Goal: Task Accomplishment & Management: Complete application form

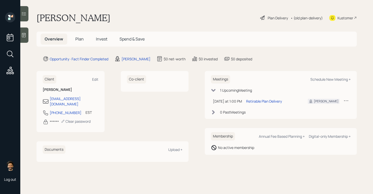
click at [78, 40] on span "Plan" at bounding box center [79, 39] width 8 height 6
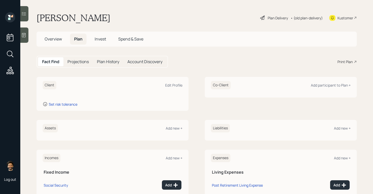
click at [62, 20] on h1 "[PERSON_NAME]" at bounding box center [74, 17] width 74 height 11
click at [174, 85] on div "Edit Profile" at bounding box center [173, 85] width 17 height 5
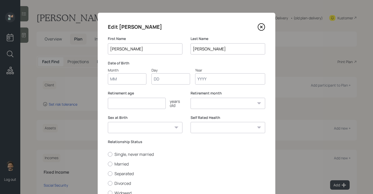
click at [135, 77] on input "Month" at bounding box center [127, 78] width 39 height 11
type input "06"
type input "18"
type input "1953"
select select "6"
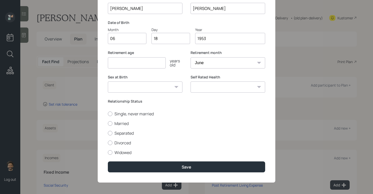
scroll to position [42, 0]
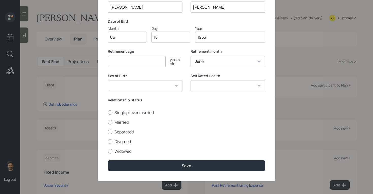
type input "1953"
click at [131, 112] on label "Single, never married" at bounding box center [186, 112] width 157 height 6
click at [108, 112] on input "Single, never married" at bounding box center [108, 112] width 0 height 0
radio input "true"
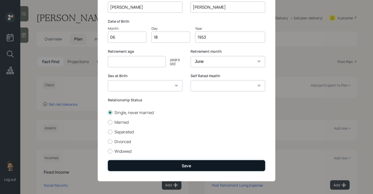
click at [140, 162] on button "Save" at bounding box center [186, 165] width 157 height 11
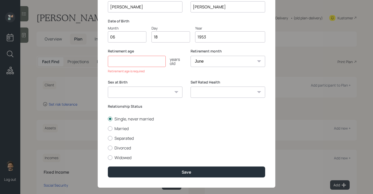
click at [125, 62] on input "number" at bounding box center [137, 61] width 58 height 11
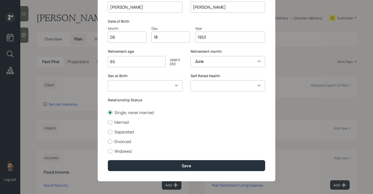
type input "65"
click at [121, 171] on div "Edit [PERSON_NAME] First Name [PERSON_NAME] Last Name [PERSON_NAME] Date of Bir…" at bounding box center [187, 76] width 178 height 210
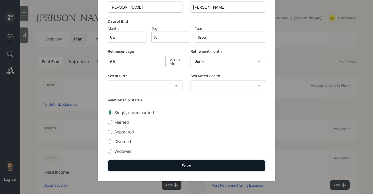
click at [119, 165] on button "Save" at bounding box center [186, 165] width 157 height 11
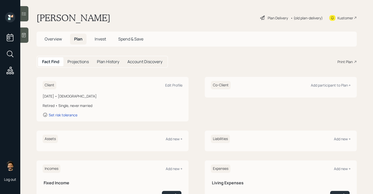
scroll to position [65, 0]
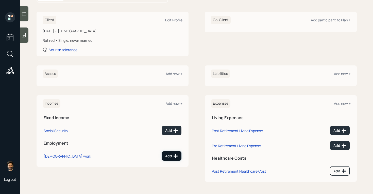
click at [169, 153] on div "Add" at bounding box center [171, 155] width 13 height 5
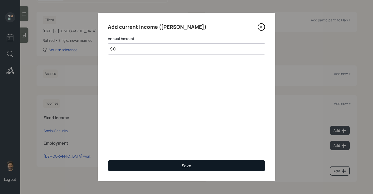
type input "$ 0"
click at [168, 162] on button "Save" at bounding box center [186, 165] width 157 height 11
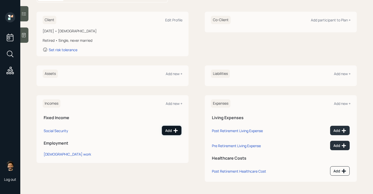
click at [174, 129] on icon at bounding box center [175, 130] width 5 height 5
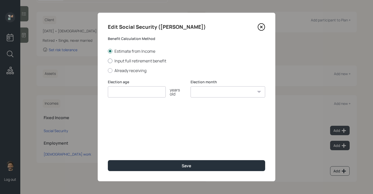
click at [117, 61] on label "Input full retirement benefit" at bounding box center [186, 61] width 157 height 6
click at [108, 61] on input "Input full retirement benefit" at bounding box center [108, 60] width 0 height 0
radio input "true"
click at [121, 113] on input "$" at bounding box center [186, 115] width 157 height 11
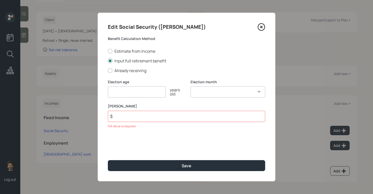
click at [134, 94] on input "number" at bounding box center [137, 91] width 58 height 11
click at [121, 50] on label "Estimate from Income" at bounding box center [186, 51] width 157 height 6
click at [108, 51] on input "Estimate from Income" at bounding box center [108, 51] width 0 height 0
radio input "true"
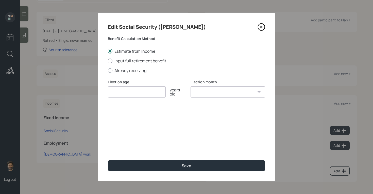
click at [122, 70] on label "Already receiving" at bounding box center [186, 71] width 157 height 6
click at [108, 70] on input "Already receiving" at bounding box center [108, 70] width 0 height 0
radio input "true"
click at [128, 92] on input "number" at bounding box center [137, 91] width 58 height 11
type input "65"
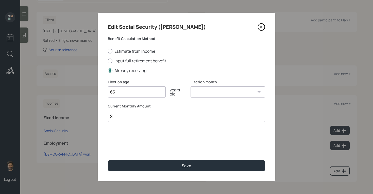
click at [124, 118] on input "$" at bounding box center [186, 115] width 157 height 11
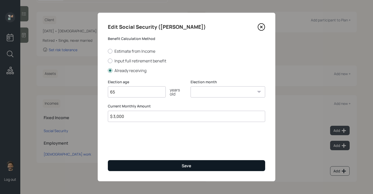
type input "$ 3,000"
click at [147, 167] on button "Save" at bounding box center [186, 165] width 157 height 11
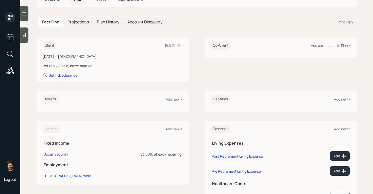
scroll to position [35, 0]
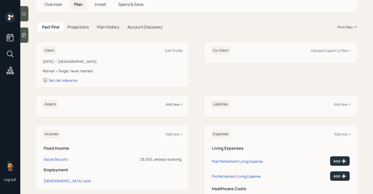
click at [176, 104] on div "Add new +" at bounding box center [174, 104] width 17 height 5
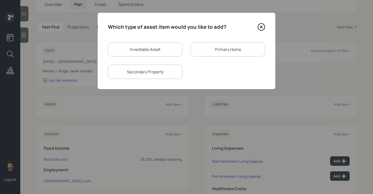
click at [167, 52] on div "Investable Asset" at bounding box center [145, 49] width 75 height 14
select select "taxable"
select select "balanced"
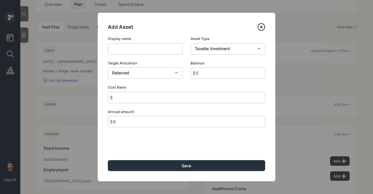
click at [262, 27] on icon at bounding box center [262, 27] width 2 height 2
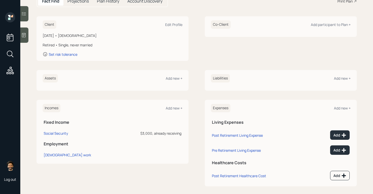
scroll to position [65, 0]
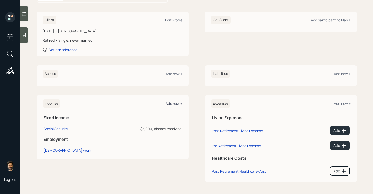
click at [172, 102] on div "Add new +" at bounding box center [174, 103] width 17 height 5
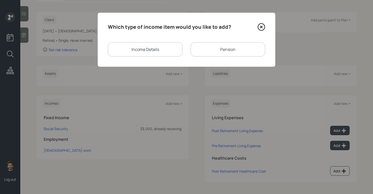
click at [170, 49] on div "Income Details" at bounding box center [145, 49] width 75 height 14
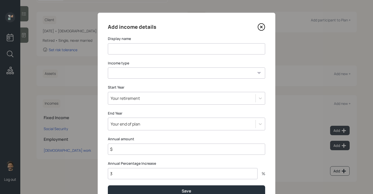
click at [151, 49] on input at bounding box center [186, 48] width 157 height 11
type input "Rental"
click at [150, 72] on select "[DEMOGRAPHIC_DATA] work [DEMOGRAPHIC_DATA] work Self employment Other" at bounding box center [186, 72] width 157 height 11
select select "other"
click at [108, 67] on select "[DEMOGRAPHIC_DATA] work [DEMOGRAPHIC_DATA] work Self employment Other" at bounding box center [186, 72] width 157 height 11
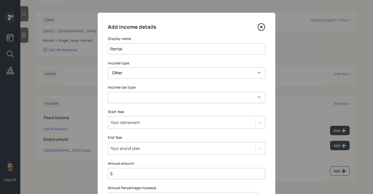
click at [118, 101] on select "Tax-free Earned Self Employment Alimony Royalties Pension / Annuity Interest Di…" at bounding box center [186, 97] width 157 height 11
select select "earned"
click at [108, 92] on select "Tax-free Earned Self Employment Alimony Royalties Pension / Annuity Interest Di…" at bounding box center [186, 97] width 157 height 11
click at [120, 171] on input "$" at bounding box center [186, 173] width 157 height 11
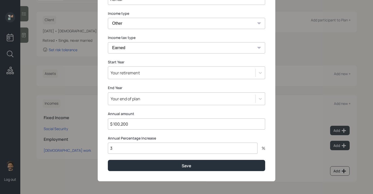
click at [123, 122] on input "$ 100,200" at bounding box center [186, 123] width 157 height 11
type input "$ 102,000"
drag, startPoint x: 107, startPoint y: 138, endPoint x: 163, endPoint y: 140, distance: 56.2
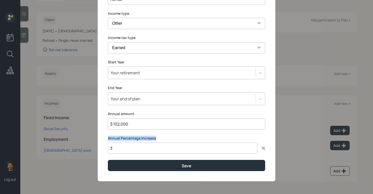
click at [163, 140] on div "Add income details Display name Rental Income type [DEMOGRAPHIC_DATA] work [DEM…" at bounding box center [187, 72] width 178 height 218
click at [124, 64] on div "Start Year Your retirement" at bounding box center [186, 69] width 157 height 20
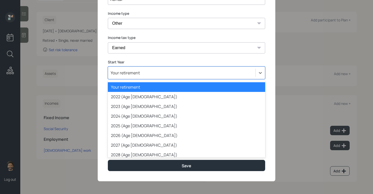
click at [123, 72] on div "Your retirement" at bounding box center [125, 73] width 29 height 6
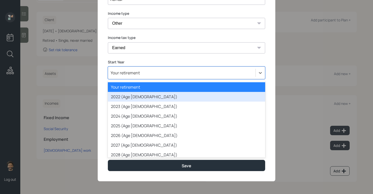
click at [124, 97] on div "2022 (Age [DEMOGRAPHIC_DATA])" at bounding box center [186, 97] width 157 height 10
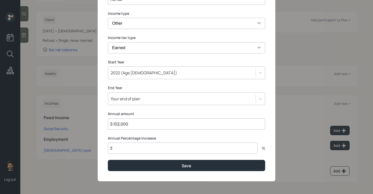
click at [120, 149] on input "3" at bounding box center [183, 147] width 150 height 11
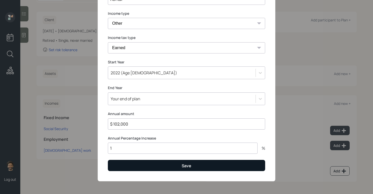
type input "1"
click at [119, 164] on button "Save" at bounding box center [186, 165] width 157 height 11
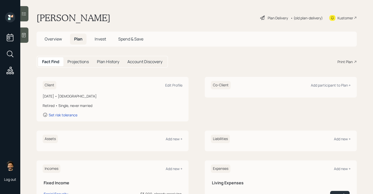
click at [76, 61] on h5 "Projections" at bounding box center [78, 61] width 21 height 5
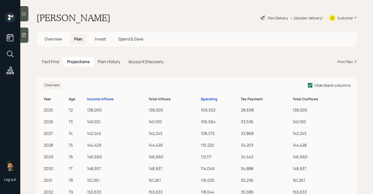
click at [57, 59] on h5 "Fact Find" at bounding box center [50, 61] width 17 height 5
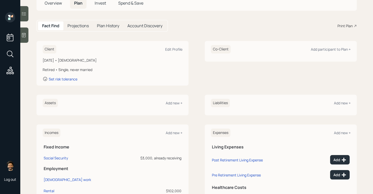
scroll to position [65, 0]
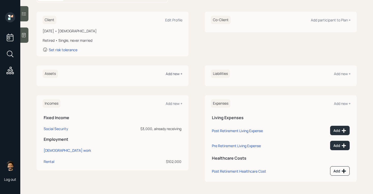
click at [175, 73] on div "Add new +" at bounding box center [174, 73] width 17 height 5
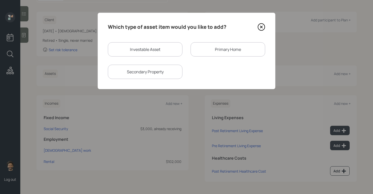
click at [165, 51] on div "Investable Asset" at bounding box center [145, 49] width 75 height 14
select select "taxable"
select select "balanced"
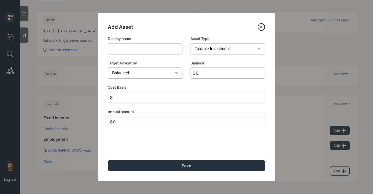
click at [209, 47] on select "SEP [PERSON_NAME] IRA 401(k) [PERSON_NAME] 401(k) 403(b) [PERSON_NAME] 403(b) 4…" at bounding box center [228, 48] width 75 height 11
select select "emergency_fund"
click at [191, 43] on select "SEP [PERSON_NAME] IRA 401(k) [PERSON_NAME] 401(k) 403(b) [PERSON_NAME] 403(b) 4…" at bounding box center [228, 48] width 75 height 11
click at [137, 52] on input at bounding box center [145, 48] width 75 height 11
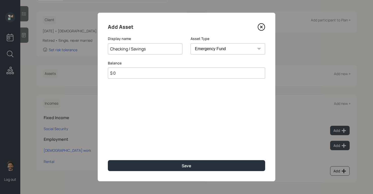
type input "Checking / Savings"
click at [139, 71] on input "$ 0" at bounding box center [186, 72] width 157 height 11
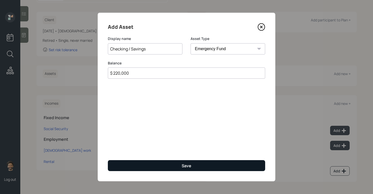
type input "$ 220,000"
click at [126, 164] on button "Save" at bounding box center [186, 165] width 157 height 11
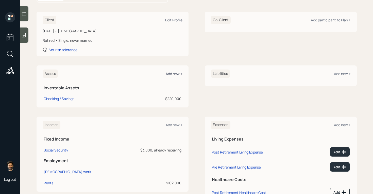
click at [175, 71] on div "Add new +" at bounding box center [174, 73] width 17 height 5
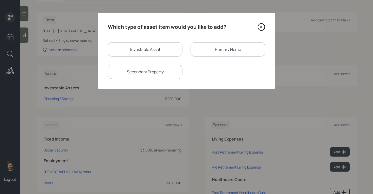
click at [149, 54] on div "Investable Asset" at bounding box center [145, 49] width 75 height 14
select select "taxable"
select select "balanced"
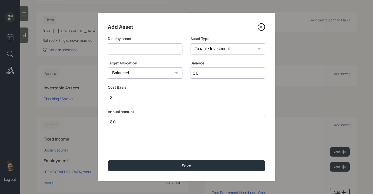
click at [203, 50] on select "SEP [PERSON_NAME] IRA 401(k) [PERSON_NAME] 401(k) 403(b) [PERSON_NAME] 403(b) 4…" at bounding box center [228, 48] width 75 height 11
select select "ira"
click at [191, 43] on select "SEP [PERSON_NAME] IRA 401(k) [PERSON_NAME] 401(k) 403(b) [PERSON_NAME] 403(b) 4…" at bounding box center [228, 48] width 75 height 11
type input "$"
click at [130, 50] on input at bounding box center [145, 48] width 75 height 11
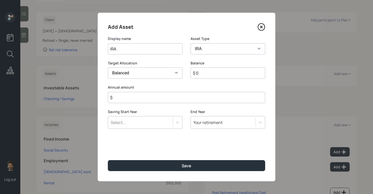
type input "IRA"
click at [204, 70] on input "$ 0" at bounding box center [228, 72] width 75 height 11
type input "$ 1,254,000"
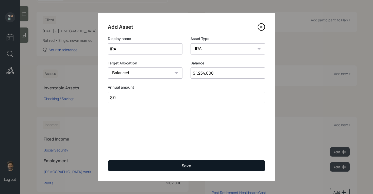
type input "$ 0"
click at [183, 161] on button "Save" at bounding box center [186, 165] width 157 height 11
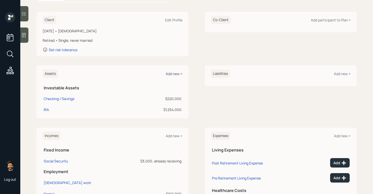
click at [173, 74] on div "Add new +" at bounding box center [174, 73] width 17 height 5
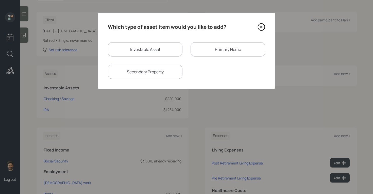
click at [155, 48] on div "Investable Asset" at bounding box center [145, 49] width 75 height 14
select select "taxable"
select select "balanced"
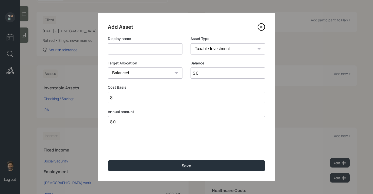
click at [207, 74] on input "$ 0" at bounding box center [228, 72] width 75 height 11
type input "$ 150,000"
click at [204, 50] on select "SEP [PERSON_NAME] IRA 401(k) [PERSON_NAME] 401(k) 403(b) [PERSON_NAME] 403(b) 4…" at bounding box center [228, 48] width 75 height 11
select select "ira"
click at [191, 43] on select "SEP [PERSON_NAME] IRA 401(k) [PERSON_NAME] 401(k) 403(b) [PERSON_NAME] 403(b) 4…" at bounding box center [228, 48] width 75 height 11
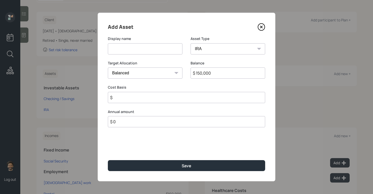
type input "$"
click at [120, 53] on input at bounding box center [145, 48] width 75 height 11
type input "IRA"
click at [118, 97] on input "$" at bounding box center [186, 97] width 157 height 11
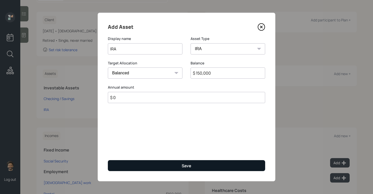
type input "$ 0"
click at [121, 167] on button "Save" at bounding box center [186, 165] width 157 height 11
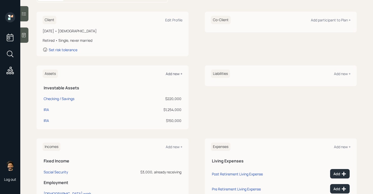
click at [181, 75] on div "Add new +" at bounding box center [174, 73] width 17 height 5
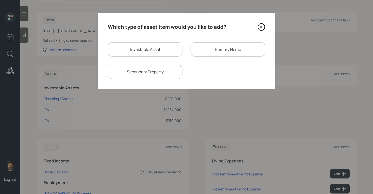
click at [121, 52] on div "Investable Asset" at bounding box center [145, 49] width 75 height 14
select select "taxable"
select select "balanced"
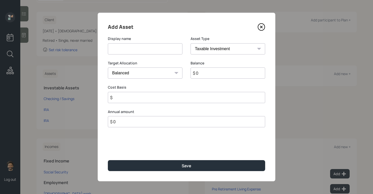
click at [128, 52] on input at bounding box center [145, 48] width 75 height 11
type input "NQ"
click at [212, 75] on input "$ 0" at bounding box center [228, 72] width 75 height 11
type input "$ 1,000,000"
click at [150, 96] on input "$" at bounding box center [186, 97] width 157 height 11
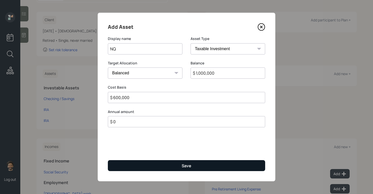
type input "$ 600,000"
click at [140, 164] on button "Save" at bounding box center [186, 165] width 157 height 11
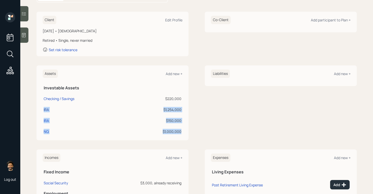
drag, startPoint x: 183, startPoint y: 131, endPoint x: 44, endPoint y: 111, distance: 140.4
click at [44, 111] on tbody "Checking / Savings $220,000 IRA $1,254,000 IRA $150,000 NQ $1,000,000" at bounding box center [113, 114] width 140 height 44
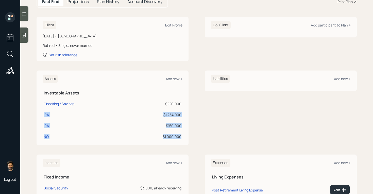
click at [173, 116] on div "$1,254,000" at bounding box center [155, 114] width 52 height 5
drag, startPoint x: 88, startPoint y: 37, endPoint x: 68, endPoint y: 37, distance: 20.1
click at [68, 37] on div "[DATE] • [DEMOGRAPHIC_DATA]" at bounding box center [113, 35] width 140 height 5
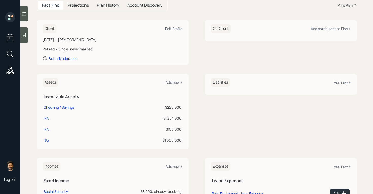
scroll to position [55, 0]
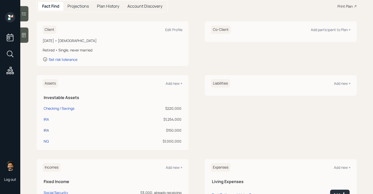
click at [46, 130] on div "IRA" at bounding box center [46, 129] width 5 height 5
select select "ira"
select select "balanced"
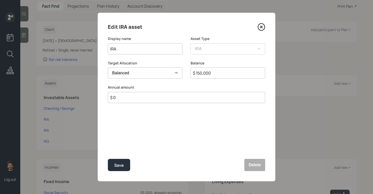
click at [109, 50] on input "IRA" at bounding box center [145, 48] width 75 height 11
type input "Inherited IRA"
click at [113, 163] on button "Save" at bounding box center [119, 165] width 22 height 12
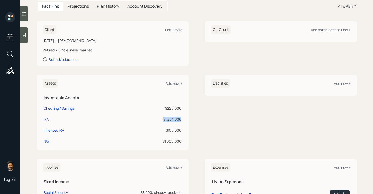
drag, startPoint x: 181, startPoint y: 118, endPoint x: 161, endPoint y: 119, distance: 19.8
click at [161, 119] on div "$1,254,000" at bounding box center [155, 118] width 52 height 5
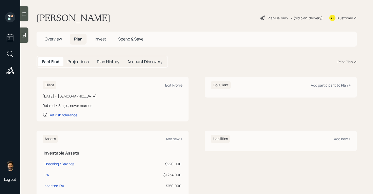
click at [300, 18] on div "• (old plan-delivery)" at bounding box center [307, 17] width 32 height 5
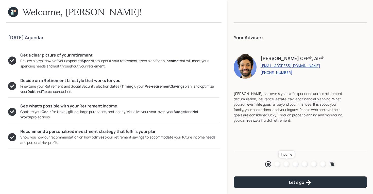
click at [286, 163] on div at bounding box center [287, 164] width 6 height 6
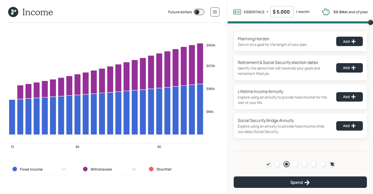
click at [10, 11] on icon at bounding box center [13, 12] width 10 height 10
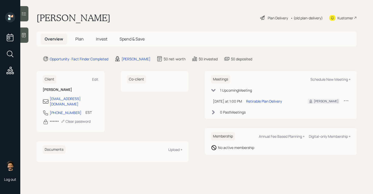
click at [78, 38] on span "Plan" at bounding box center [79, 39] width 8 height 6
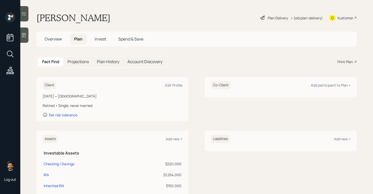
click at [297, 17] on div "• (old plan-delivery)" at bounding box center [307, 17] width 32 height 5
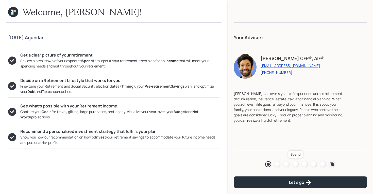
click at [296, 163] on div at bounding box center [296, 164] width 6 height 6
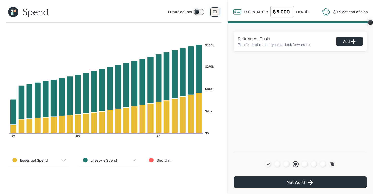
click at [217, 15] on button at bounding box center [215, 11] width 9 height 9
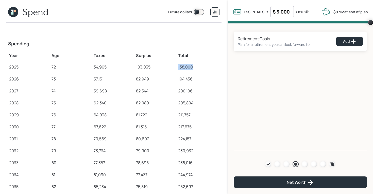
drag, startPoint x: 178, startPoint y: 67, endPoint x: 202, endPoint y: 68, distance: 23.6
click at [202, 68] on td "138,000" at bounding box center [198, 66] width 42 height 12
drag, startPoint x: 108, startPoint y: 66, endPoint x: 92, endPoint y: 67, distance: 16.5
click at [92, 67] on tr "2025 72 34,965 103,035 138,000" at bounding box center [114, 66] width 212 height 12
drag, startPoint x: 193, startPoint y: 67, endPoint x: 178, endPoint y: 67, distance: 14.7
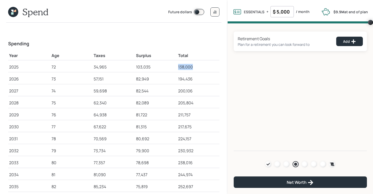
click at [178, 67] on td "138,000" at bounding box center [198, 66] width 42 height 12
click at [181, 66] on div "138,000" at bounding box center [198, 67] width 40 height 6
drag, startPoint x: 178, startPoint y: 67, endPoint x: 191, endPoint y: 68, distance: 13.0
click at [191, 68] on div "138,000" at bounding box center [198, 67] width 40 height 6
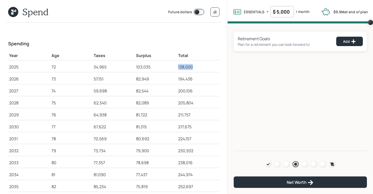
drag, startPoint x: 193, startPoint y: 66, endPoint x: 178, endPoint y: 66, distance: 15.7
click at [178, 66] on td "138,000" at bounding box center [198, 66] width 42 height 12
click at [179, 67] on div "138,000" at bounding box center [198, 67] width 40 height 6
drag, startPoint x: 177, startPoint y: 66, endPoint x: 194, endPoint y: 67, distance: 16.8
click at [194, 67] on tr "2025 72 34,965 103,035 138,000" at bounding box center [114, 66] width 212 height 12
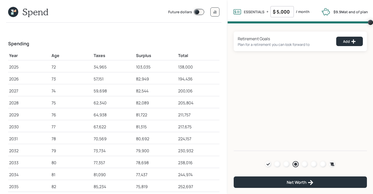
click at [18, 21] on header "Spend Future dollars" at bounding box center [114, 13] width 216 height 18
click at [14, 15] on icon at bounding box center [13, 12] width 10 height 10
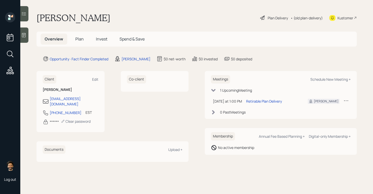
click at [79, 39] on span "Plan" at bounding box center [79, 39] width 8 height 6
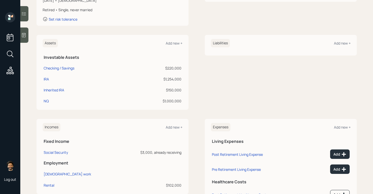
scroll to position [119, 0]
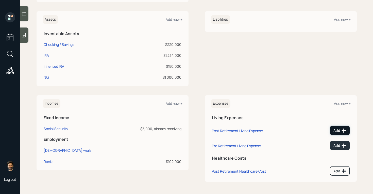
click at [342, 129] on icon at bounding box center [344, 130] width 5 height 5
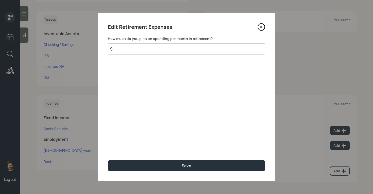
click at [163, 49] on input "$" at bounding box center [186, 48] width 157 height 11
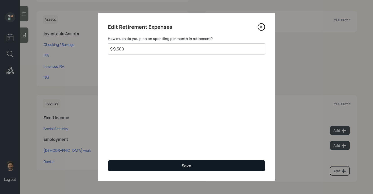
type input "$ 9,500"
click at [153, 168] on button "Save" at bounding box center [186, 165] width 157 height 11
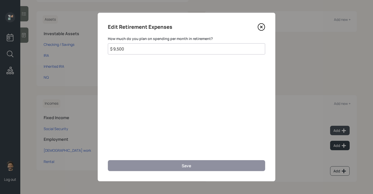
scroll to position [115, 0]
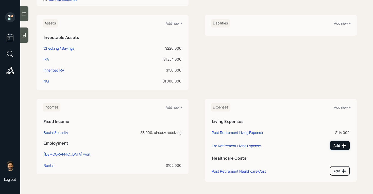
click at [334, 145] on button "Add" at bounding box center [340, 144] width 20 height 9
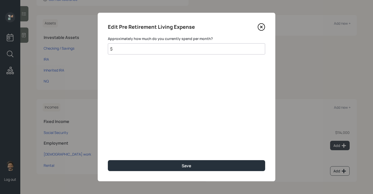
click at [149, 49] on input "$" at bounding box center [186, 48] width 157 height 11
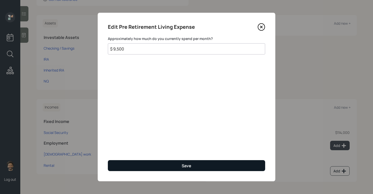
type input "$ 9,500"
click at [120, 167] on button "Save" at bounding box center [186, 165] width 157 height 11
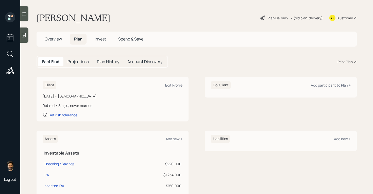
click at [308, 17] on div "• (old plan-delivery)" at bounding box center [307, 17] width 32 height 5
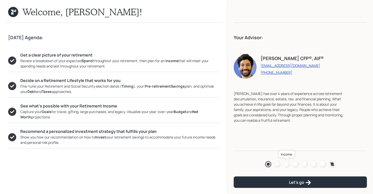
click at [287, 164] on div at bounding box center [287, 164] width 6 height 6
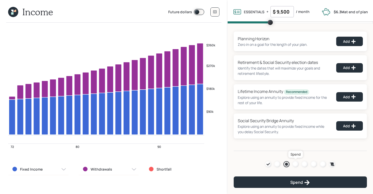
click at [296, 163] on div at bounding box center [296, 164] width 6 height 6
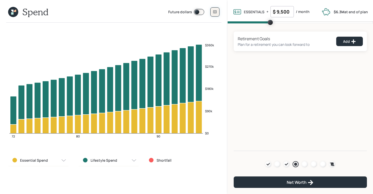
click at [216, 14] on button at bounding box center [215, 11] width 9 height 9
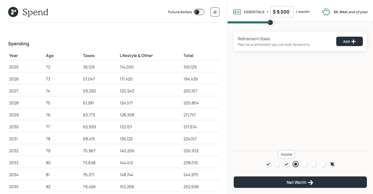
click at [287, 165] on icon at bounding box center [287, 164] width 4 height 4
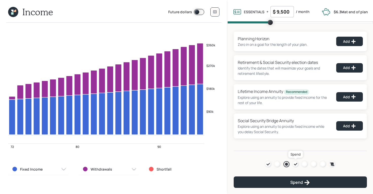
click at [296, 163] on icon at bounding box center [296, 164] width 4 height 4
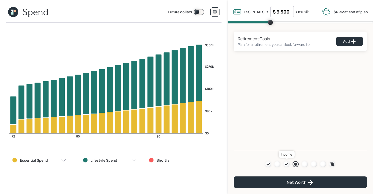
click at [287, 163] on icon at bounding box center [287, 164] width 4 height 4
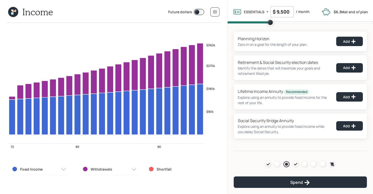
click at [299, 167] on div "Agenda Review Income Spend Net-worth Budget Taxes Invest" at bounding box center [300, 164] width 133 height 10
click at [296, 164] on icon at bounding box center [296, 164] width 4 height 4
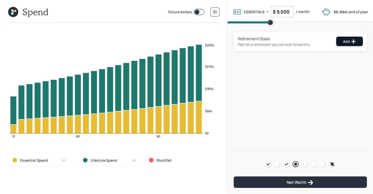
click at [343, 42] on button "Add" at bounding box center [350, 41] width 27 height 9
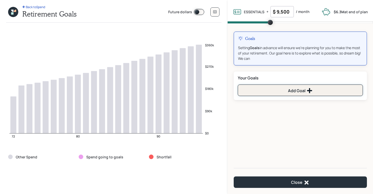
click at [264, 92] on button "Add Goal" at bounding box center [300, 89] width 125 height 11
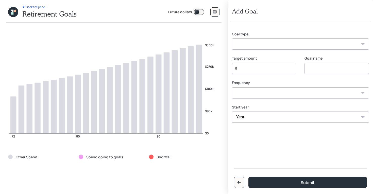
click at [254, 50] on div "Goal type Create an emergency fund Donate to charity Purchase a home Make a pur…" at bounding box center [300, 90] width 141 height 138
click at [248, 43] on select "Create an emergency fund Donate to charity Purchase a home Make a purchase Supp…" at bounding box center [300, 43] width 137 height 11
select select "other"
click at [232, 38] on select "Create an emergency fund Donate to charity Purchase a home Make a purchase Supp…" at bounding box center [300, 43] width 137 height 11
click at [323, 67] on input "Other" at bounding box center [337, 68] width 65 height 11
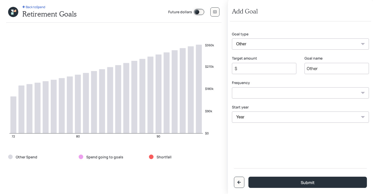
click at [323, 67] on input "Other" at bounding box center [337, 68] width 65 height 11
type input "gifting"
click at [251, 68] on input "$" at bounding box center [262, 68] width 56 height 6
drag, startPoint x: 258, startPoint y: 69, endPoint x: 228, endPoint y: 69, distance: 29.7
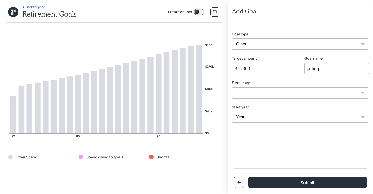
click at [228, 69] on div "Add Goal Goal type Create an emergency fund Donate to charity Purchase a home M…" at bounding box center [301, 97] width 146 height 194
type input "$ 45,000"
click at [246, 93] on select "One time Every 1 year Every 2 years Every 3 years Every 4 years Every 5 years E…" at bounding box center [300, 92] width 137 height 11
select select "1"
click at [232, 87] on select "One time Every 1 year Every 2 years Every 3 years Every 4 years Every 5 years E…" at bounding box center [300, 92] width 137 height 11
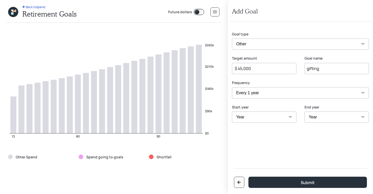
click at [251, 117] on select "Year [DATE] 2026 2027 2028 2029 2030 2031 2032 2033 2034 2035 2036 2037 2038 20…" at bounding box center [264, 116] width 65 height 11
select select "2025"
click at [232, 111] on select "Year [DATE] 2026 2027 2028 2029 2030 2031 2032 2033 2034 2035 2036 2037 2038 20…" at bounding box center [264, 116] width 65 height 11
click at [316, 111] on div "End year Year [DATE] 2026 2027 2028 2029 2030 2031 2032 2033 2034 2035 2036 203…" at bounding box center [337, 113] width 65 height 18
click at [316, 120] on select "Year [DATE] 2026 2027 2028 2029 2030 2031 2032 2033 2034 2035 2036 2037 2038 20…" at bounding box center [337, 116] width 65 height 11
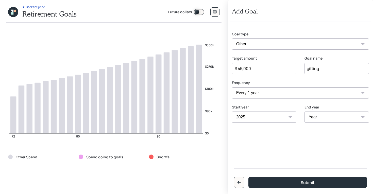
select select "2047"
click at [305, 111] on select "Year [DATE] 2026 2027 2028 2029 2030 2031 2032 2033 2034 2035 2036 2037 2038 20…" at bounding box center [337, 116] width 65 height 11
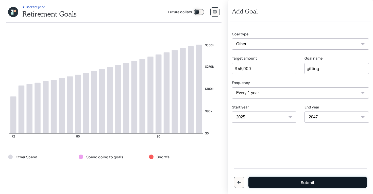
click at [294, 180] on button "Submit" at bounding box center [308, 181] width 119 height 11
type input "$"
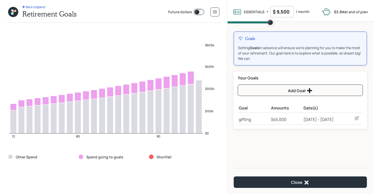
click at [355, 118] on icon at bounding box center [357, 117] width 5 height 5
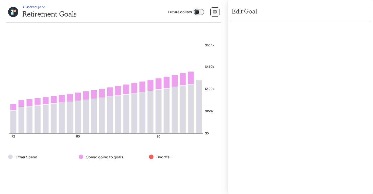
select select "1"
select select "2047"
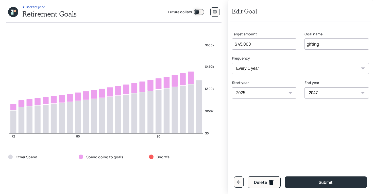
click at [342, 90] on select "2025 2026 2027 2028 2029 2030 2031 2032 2033 2034 2035 2036 2037 2038 2039 2040…" at bounding box center [337, 92] width 65 height 11
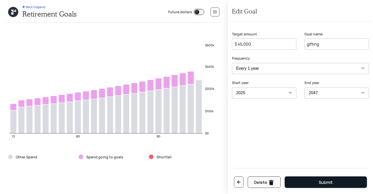
click at [324, 182] on div "Submit" at bounding box center [326, 182] width 14 height 6
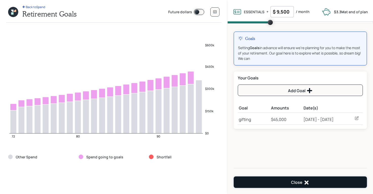
click at [287, 179] on button "Close" at bounding box center [300, 181] width 133 height 11
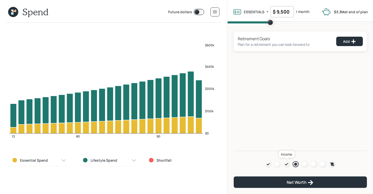
click at [286, 163] on icon at bounding box center [286, 164] width 3 height 3
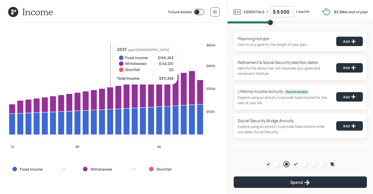
click at [110, 171] on label "Withdrawals" at bounding box center [102, 168] width 22 height 5
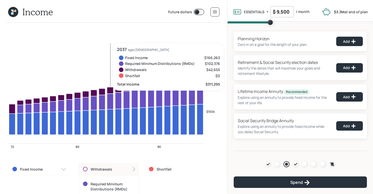
click at [110, 171] on label "Withdrawals" at bounding box center [102, 168] width 22 height 5
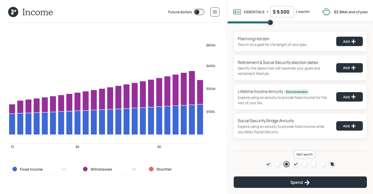
click at [304, 162] on div at bounding box center [305, 164] width 6 height 6
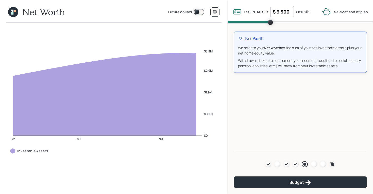
click at [198, 12] on span at bounding box center [199, 12] width 10 height 6
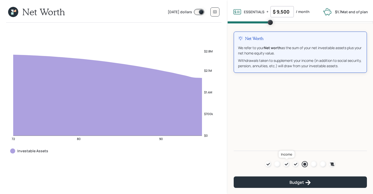
click at [286, 163] on icon at bounding box center [287, 164] width 4 height 4
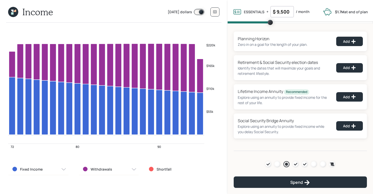
click at [197, 13] on span at bounding box center [199, 12] width 10 height 6
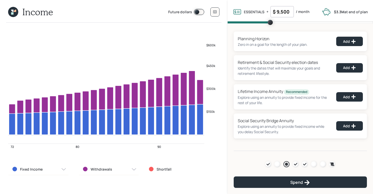
click at [11, 11] on icon at bounding box center [13, 12] width 10 height 10
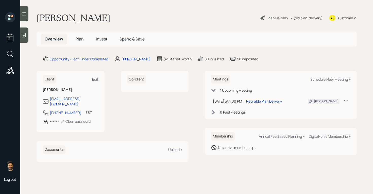
click at [75, 39] on span "Plan" at bounding box center [79, 39] width 8 height 6
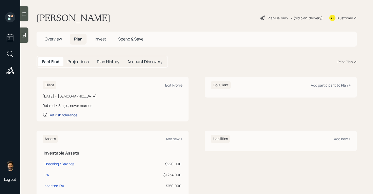
click at [68, 115] on div "Set risk tolerance" at bounding box center [63, 114] width 29 height 5
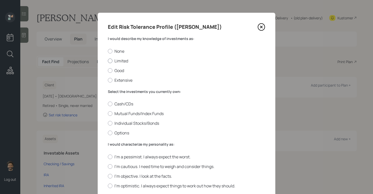
click at [118, 60] on label "Limited" at bounding box center [186, 61] width 157 height 6
click at [108, 60] on input "Limited" at bounding box center [108, 60] width 0 height 0
radio input "true"
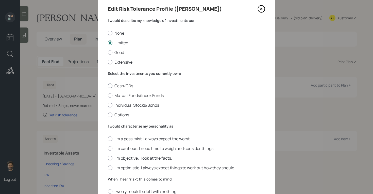
scroll to position [20, 0]
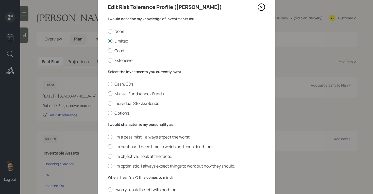
click at [132, 93] on label "Mutual Funds/Index Funds" at bounding box center [186, 94] width 157 height 6
click at [108, 93] on input "Mutual Funds/Index Funds" at bounding box center [108, 93] width 0 height 0
radio input "true"
click at [130, 154] on label "I'm objective. I look at the facts." at bounding box center [186, 156] width 157 height 6
click at [108, 156] on input "I'm objective. I look at the facts." at bounding box center [108, 156] width 0 height 0
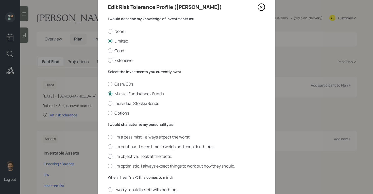
radio input "true"
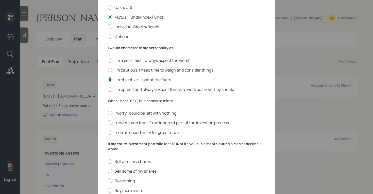
scroll to position [130, 0]
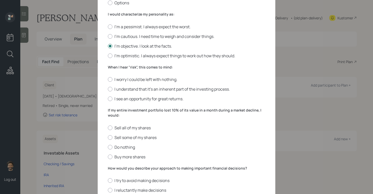
click at [126, 66] on label "When I hear "risk", this comes to mind:" at bounding box center [186, 67] width 157 height 5
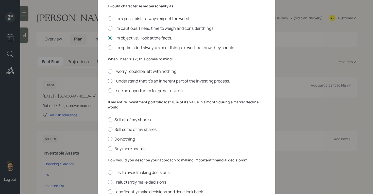
click at [116, 80] on label "I understand that it’s an inherent part of the investing process." at bounding box center [186, 81] width 157 height 6
click at [108, 81] on input "I understand that it’s an inherent part of the investing process." at bounding box center [108, 81] width 0 height 0
radio input "true"
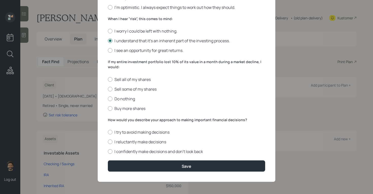
scroll to position [179, 0]
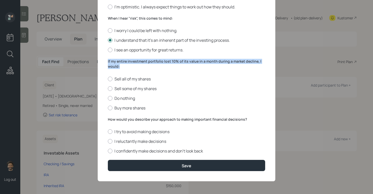
drag, startPoint x: 120, startPoint y: 67, endPoint x: 106, endPoint y: 61, distance: 15.2
click at [106, 61] on div "Edit Risk Tolerance Profile ([PERSON_NAME] would describe my knowledge of inves…" at bounding box center [187, 7] width 178 height 347
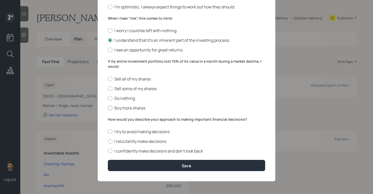
click at [118, 107] on label "Buy more shares" at bounding box center [186, 108] width 157 height 6
click at [108, 107] on input "Buy more shares" at bounding box center [108, 107] width 0 height 0
radio input "true"
click at [116, 148] on label "I confidently make decisions and don’t look back" at bounding box center [186, 151] width 157 height 6
click at [108, 151] on input "I confidently make decisions and don’t look back" at bounding box center [108, 151] width 0 height 0
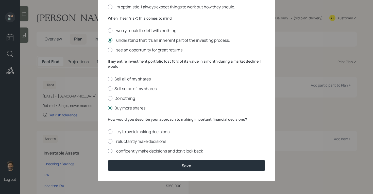
radio input "true"
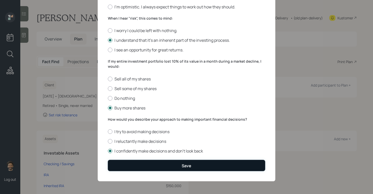
click at [121, 162] on button "Save" at bounding box center [186, 165] width 157 height 11
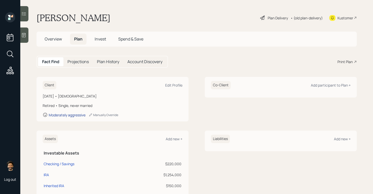
click at [73, 116] on div "Moderately aggressive" at bounding box center [67, 114] width 37 height 5
click at [101, 36] on span "Invest" at bounding box center [100, 39] width 11 height 6
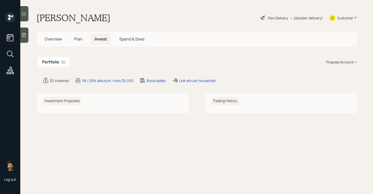
click at [336, 61] on div "Propose Account +" at bounding box center [341, 61] width 31 height 5
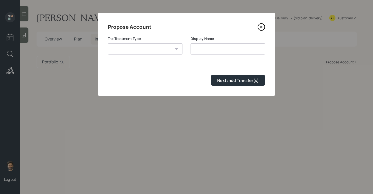
click at [167, 44] on select "[PERSON_NAME] Taxable Traditional" at bounding box center [145, 48] width 75 height 11
select select "traditional"
click at [108, 43] on select "[PERSON_NAME] Taxable Traditional" at bounding box center [145, 48] width 75 height 11
type input "Traditional"
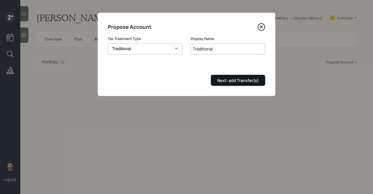
click at [216, 85] on button "Next: add Transfer(s)" at bounding box center [238, 80] width 54 height 11
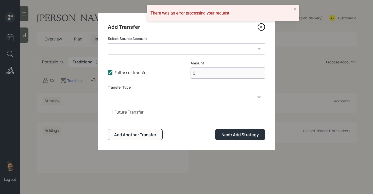
click at [137, 52] on select "Checking / Savings ($220,000 | Emergency Fund) IRA ($1,254,000 | IRA) Inherited…" at bounding box center [186, 48] width 157 height 11
select select "0967efd5-9f58-433f-bb48-8a14d788df88"
click at [108, 43] on select "Checking / Savings ($220,000 | Emergency Fund) IRA ($1,254,000 | IRA) Inherited…" at bounding box center [186, 48] width 157 height 11
type input "$ 1,254,000"
click at [134, 98] on select "ACAT Transfer Non ACAT Transfer Capitalize Rollover Rollover Deposit" at bounding box center [186, 97] width 157 height 11
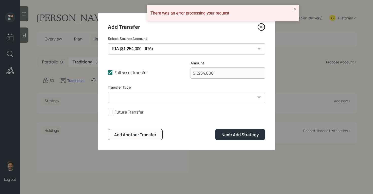
select select "acat_transfer"
click at [108, 92] on select "ACAT Transfer Non ACAT Transfer Capitalize Rollover Rollover Deposit" at bounding box center [186, 97] width 157 height 11
click at [229, 134] on div "Next: Add Strategy" at bounding box center [240, 135] width 37 height 6
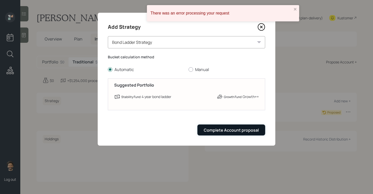
click at [230, 126] on button "Complete Account proposal" at bounding box center [232, 129] width 68 height 11
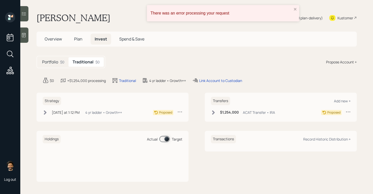
click at [293, 10] on div "There was an error processing your request" at bounding box center [221, 13] width 145 height 8
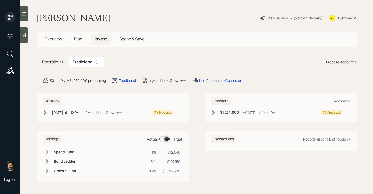
click at [314, 19] on div "• (old plan-delivery)" at bounding box center [307, 17] width 32 height 5
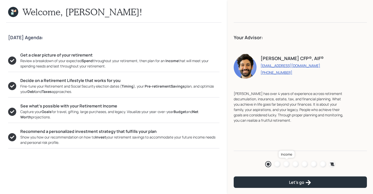
click at [286, 165] on div at bounding box center [287, 164] width 6 height 6
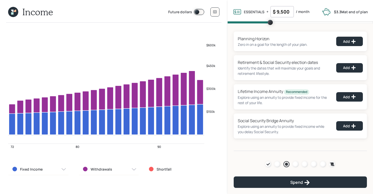
click at [13, 13] on icon at bounding box center [12, 13] width 2 height 2
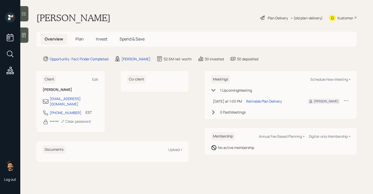
click at [309, 17] on div "• (old plan-delivery)" at bounding box center [307, 17] width 32 height 5
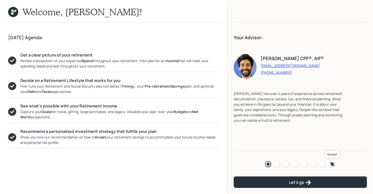
click at [334, 161] on icon at bounding box center [332, 163] width 5 height 5
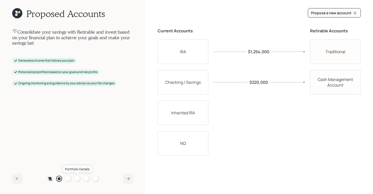
click at [77, 176] on div at bounding box center [77, 178] width 6 height 6
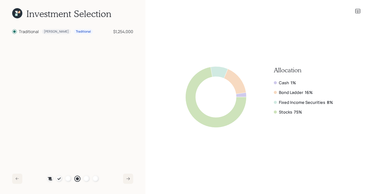
click at [71, 177] on div "Plan Recommended Accounts Investment Strategy Portfolio Details Pricing Become …" at bounding box center [73, 178] width 52 height 6
click at [67, 178] on div at bounding box center [68, 178] width 6 height 6
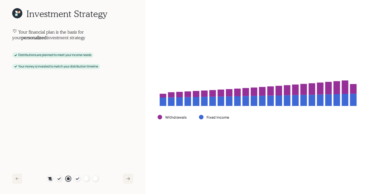
click at [20, 15] on icon at bounding box center [17, 13] width 10 height 10
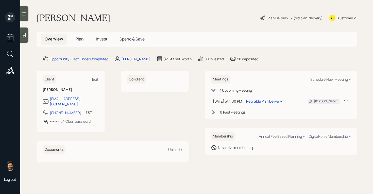
click at [283, 17] on div "Plan Delivery" at bounding box center [278, 17] width 20 height 5
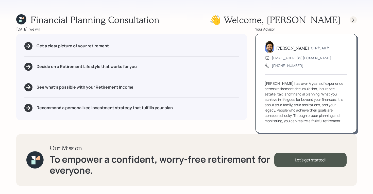
click at [353, 18] on icon at bounding box center [354, 20] width 2 height 4
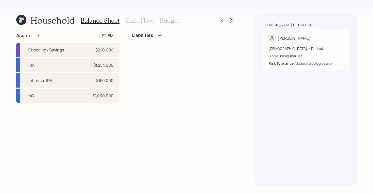
click at [231, 18] on icon at bounding box center [231, 20] width 5 height 5
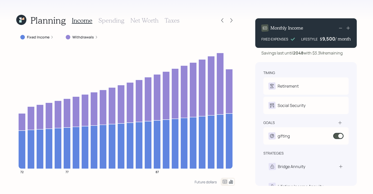
click at [231, 18] on icon at bounding box center [231, 20] width 5 height 5
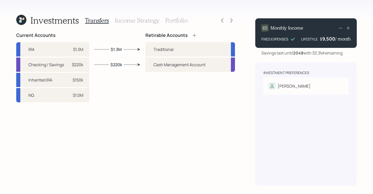
click at [143, 20] on h3 "Income Strategy" at bounding box center [137, 20] width 44 height 7
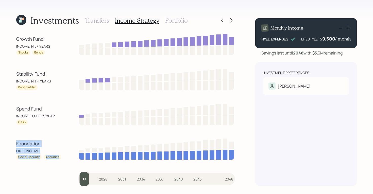
drag, startPoint x: 61, startPoint y: 157, endPoint x: 14, endPoint y: 145, distance: 47.7
click at [14, 145] on div "Investments Transfers Income Strategy Portfolio Growth Fund INCOME IN 5+ YEARS …" at bounding box center [186, 97] width 373 height 194
click at [25, 155] on div "Social Security" at bounding box center [28, 157] width 21 height 4
drag, startPoint x: 17, startPoint y: 157, endPoint x: 38, endPoint y: 157, distance: 21.1
click at [38, 157] on div "Social Security" at bounding box center [28, 156] width 25 height 5
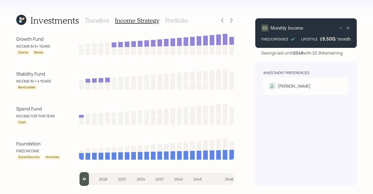
drag, startPoint x: 46, startPoint y: 157, endPoint x: 64, endPoint y: 157, distance: 17.3
click at [64, 157] on div "Foundation FIXED INCOME Social Security Annuities" at bounding box center [125, 148] width 219 height 23
drag, startPoint x: 60, startPoint y: 157, endPoint x: 44, endPoint y: 157, distance: 15.7
click at [44, 157] on div "Annuities" at bounding box center [53, 156] width 18 height 5
drag, startPoint x: 41, startPoint y: 151, endPoint x: 11, endPoint y: 141, distance: 31.2
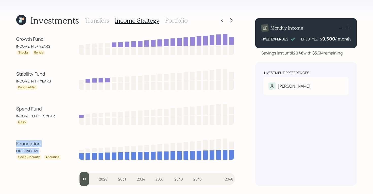
click at [11, 141] on div "Investments Transfers Income Strategy Portfolio Growth Fund INCOME IN 5+ YEARS …" at bounding box center [186, 97] width 373 height 194
drag, startPoint x: 16, startPoint y: 150, endPoint x: 41, endPoint y: 151, distance: 25.4
click at [41, 151] on div "FIXED INCOME" at bounding box center [39, 150] width 46 height 5
drag, startPoint x: 37, startPoint y: 121, endPoint x: 17, endPoint y: 110, distance: 23.2
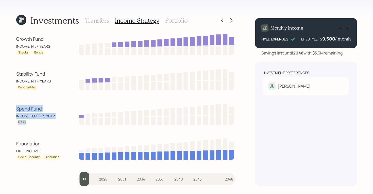
click at [17, 110] on div "Spend Fund INCOME FOR THIS YEAR Cash" at bounding box center [39, 115] width 46 height 20
click at [50, 117] on div "INCOME FOR THIS YEAR" at bounding box center [39, 115] width 46 height 5
drag, startPoint x: 28, startPoint y: 122, endPoint x: 14, endPoint y: 108, distance: 20.3
click at [14, 108] on div "Investments Transfers Income Strategy Portfolio Growth Fund INCOME IN 5+ YEARS …" at bounding box center [186, 97] width 373 height 194
click at [40, 86] on div "Bond Ladder" at bounding box center [39, 87] width 46 height 5
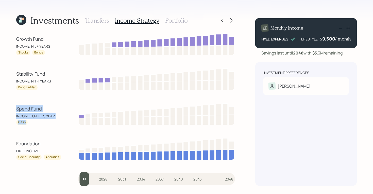
drag, startPoint x: 33, startPoint y: 122, endPoint x: 13, endPoint y: 111, distance: 22.3
click at [13, 111] on div "Investments Transfers Income Strategy Portfolio Growth Fund INCOME IN 5+ YEARS …" at bounding box center [186, 97] width 373 height 194
drag, startPoint x: 51, startPoint y: 80, endPoint x: 14, endPoint y: 82, distance: 36.6
click at [14, 82] on div "Investments Transfers Income Strategy Portfolio Growth Fund INCOME IN 5+ YEARS …" at bounding box center [186, 97] width 373 height 194
drag, startPoint x: 47, startPoint y: 74, endPoint x: 14, endPoint y: 77, distance: 32.9
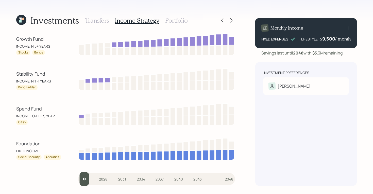
click at [14, 77] on div "Investments Transfers Income Strategy Portfolio Growth Fund INCOME IN 5+ YEARS …" at bounding box center [186, 97] width 373 height 194
drag, startPoint x: 36, startPoint y: 87, endPoint x: 17, endPoint y: 89, distance: 19.4
click at [17, 89] on div "Bond Ladder" at bounding box center [26, 87] width 21 height 5
drag, startPoint x: 50, startPoint y: 45, endPoint x: 14, endPoint y: 41, distance: 35.8
click at [14, 41] on div "Investments Transfers Income Strategy Portfolio Growth Fund INCOME IN 5+ YEARS …" at bounding box center [186, 97] width 373 height 194
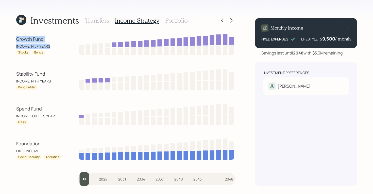
click at [24, 45] on div "INCOME IN 5+ YEARS" at bounding box center [39, 45] width 46 height 5
click at [26, 46] on div "INCOME IN 5+ YEARS" at bounding box center [39, 45] width 46 height 5
click at [24, 52] on div "Stocks" at bounding box center [23, 52] width 10 height 4
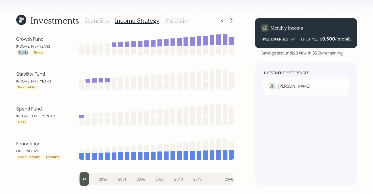
click at [24, 52] on div "Stocks" at bounding box center [23, 52] width 10 height 4
click at [39, 53] on div "Bonds" at bounding box center [38, 52] width 9 height 4
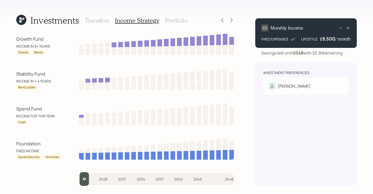
click at [37, 48] on div "INCOME IN 5+ YEARS" at bounding box center [39, 45] width 46 height 5
drag, startPoint x: 45, startPoint y: 51, endPoint x: 16, endPoint y: 39, distance: 31.3
click at [17, 39] on div "Growth Fund INCOME IN 5+ YEARS Stocks Bonds" at bounding box center [39, 46] width 46 height 20
drag, startPoint x: 31, startPoint y: 121, endPoint x: 14, endPoint y: 108, distance: 21.6
click at [14, 108] on div "Investments Transfers Income Strategy Portfolio Growth Fund INCOME IN 5+ YEARS …" at bounding box center [186, 97] width 373 height 194
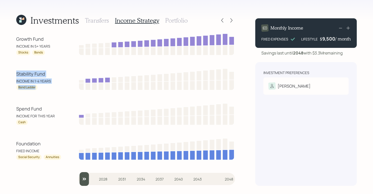
drag, startPoint x: 39, startPoint y: 87, endPoint x: 8, endPoint y: 73, distance: 34.1
click at [8, 73] on div "Investments Transfers Income Strategy Portfolio Growth Fund INCOME IN 5+ YEARS …" at bounding box center [186, 97] width 373 height 194
click at [231, 21] on icon at bounding box center [231, 20] width 5 height 5
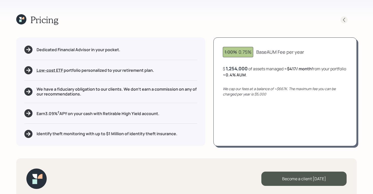
click at [345, 20] on icon at bounding box center [344, 19] width 5 height 5
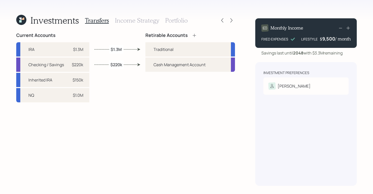
click at [172, 20] on h3 "Portfolio" at bounding box center [176, 20] width 23 height 7
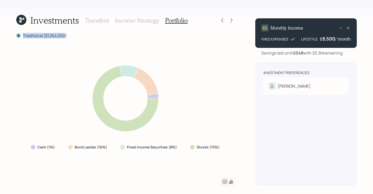
drag, startPoint x: 66, startPoint y: 37, endPoint x: 23, endPoint y: 36, distance: 43.7
click at [23, 36] on label "Traditional ($1,254,000)" at bounding box center [41, 36] width 51 height 6
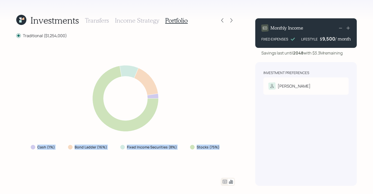
drag, startPoint x: 219, startPoint y: 147, endPoint x: 35, endPoint y: 147, distance: 183.9
click at [35, 147] on div "Cash (1%) Bond Ladder (16%) Fixed Income Securities (8%) Stocks (75%)" at bounding box center [126, 146] width 198 height 9
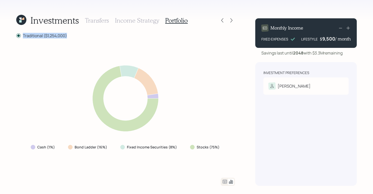
drag, startPoint x: 69, startPoint y: 36, endPoint x: 21, endPoint y: 36, distance: 48.3
click at [21, 36] on div "Traditional ($1,254,000)" at bounding box center [125, 36] width 219 height 6
drag, startPoint x: 67, startPoint y: 35, endPoint x: 22, endPoint y: 36, distance: 45.7
click at [22, 36] on div "Traditional ($1,254,000)" at bounding box center [125, 36] width 219 height 6
click at [50, 34] on label "Traditional ($1,254,000)" at bounding box center [41, 36] width 51 height 6
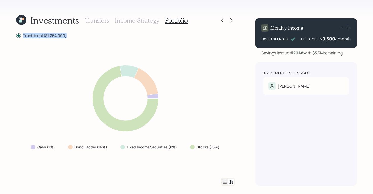
click at [16, 36] on input "Traditional ($1,254,000)" at bounding box center [16, 36] width 0 height 0
click at [50, 34] on label "Traditional ($1,254,000)" at bounding box center [41, 36] width 51 height 6
click at [16, 36] on input "Traditional ($1,254,000)" at bounding box center [16, 36] width 0 height 0
click at [50, 34] on label "Traditional ($1,254,000)" at bounding box center [41, 36] width 51 height 6
click at [16, 36] on input "Traditional ($1,254,000)" at bounding box center [16, 36] width 0 height 0
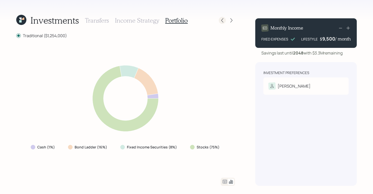
click at [223, 19] on icon at bounding box center [222, 20] width 5 height 5
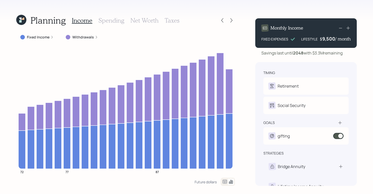
click at [223, 19] on icon at bounding box center [222, 20] width 5 height 5
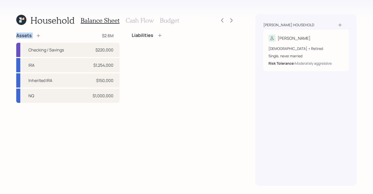
click at [223, 19] on icon at bounding box center [222, 20] width 5 height 5
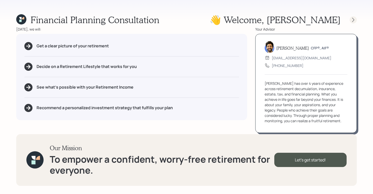
click at [355, 23] on div at bounding box center [353, 19] width 7 height 7
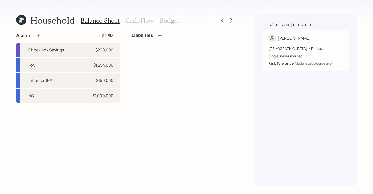
click at [170, 20] on h3 "Budget" at bounding box center [169, 20] width 19 height 7
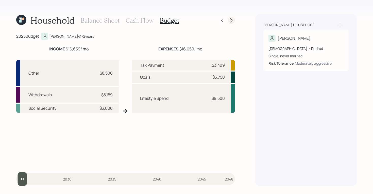
click at [233, 21] on icon at bounding box center [231, 20] width 5 height 5
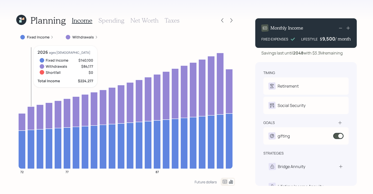
click at [30, 123] on icon at bounding box center [30, 117] width 7 height 23
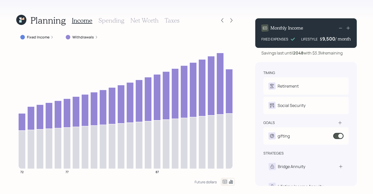
click at [224, 183] on icon at bounding box center [225, 181] width 6 height 6
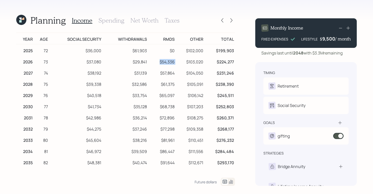
drag, startPoint x: 161, startPoint y: 60, endPoint x: 182, endPoint y: 62, distance: 20.6
click at [182, 62] on tr "2026 73 $37,080 $29,841 $54,336 $103,020 $224,277" at bounding box center [125, 60] width 219 height 11
click at [232, 21] on icon at bounding box center [231, 20] width 5 height 5
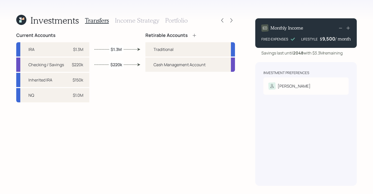
click at [184, 21] on h3 "Portfolio" at bounding box center [176, 20] width 23 height 7
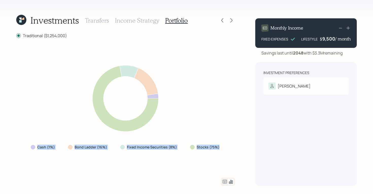
drag, startPoint x: 219, startPoint y: 149, endPoint x: 29, endPoint y: 147, distance: 189.2
click at [29, 147] on div "Cash (1%) Bond Ladder (16%) Fixed Income Securities (8%) Stocks (75%)" at bounding box center [126, 146] width 198 height 9
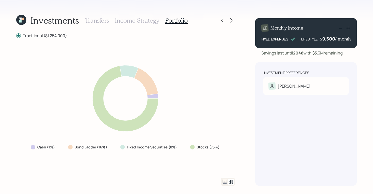
click at [224, 182] on icon at bounding box center [225, 181] width 4 height 4
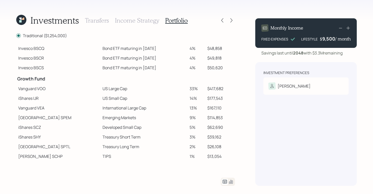
scroll to position [59, 0]
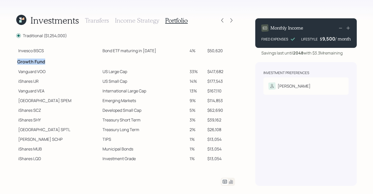
drag, startPoint x: 18, startPoint y: 62, endPoint x: 49, endPoint y: 63, distance: 30.7
click at [49, 63] on h4 "Growth Fund" at bounding box center [58, 62] width 82 height 6
click at [24, 72] on td "Vanguard VOO" at bounding box center [58, 72] width 84 height 10
drag, startPoint x: 18, startPoint y: 82, endPoint x: 31, endPoint y: 83, distance: 12.7
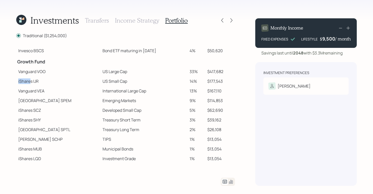
click at [31, 83] on td "iShares IJR" at bounding box center [58, 81] width 84 height 10
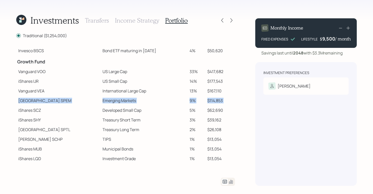
drag, startPoint x: 17, startPoint y: 101, endPoint x: 43, endPoint y: 105, distance: 25.8
click at [43, 105] on tbody "Spend Fund CASH Cash (Account Management) 1% $12,540 Stability Fund Invesco BSC…" at bounding box center [125, 74] width 219 height 178
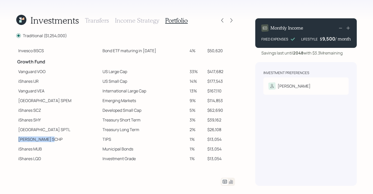
drag, startPoint x: 18, startPoint y: 139, endPoint x: 36, endPoint y: 140, distance: 17.3
click at [36, 140] on td "Schwab SCHP" at bounding box center [58, 139] width 84 height 10
drag, startPoint x: 19, startPoint y: 70, endPoint x: 46, endPoint y: 71, distance: 26.4
click at [46, 71] on td "Vanguard VOO" at bounding box center [58, 72] width 84 height 10
click at [19, 71] on td "Vanguard VOO" at bounding box center [58, 72] width 84 height 10
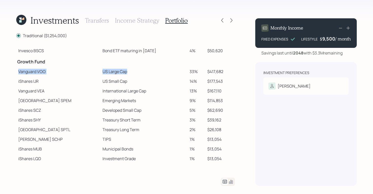
drag, startPoint x: 18, startPoint y: 71, endPoint x: 110, endPoint y: 73, distance: 91.7
click at [110, 73] on tr "Vanguard VOO US Large Cap 33% $417,682" at bounding box center [125, 72] width 219 height 10
drag, startPoint x: 18, startPoint y: 82, endPoint x: 109, endPoint y: 80, distance: 91.2
click at [109, 80] on tr "iShares IJR US Small Cap 14% $177,543" at bounding box center [125, 81] width 219 height 10
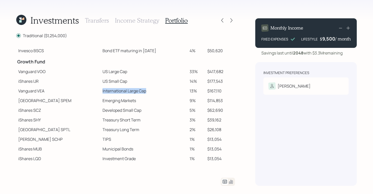
drag, startPoint x: 83, startPoint y: 90, endPoint x: 129, endPoint y: 91, distance: 46.0
click at [129, 91] on td "International Large Cap" at bounding box center [144, 91] width 87 height 10
drag, startPoint x: 83, startPoint y: 102, endPoint x: 123, endPoint y: 103, distance: 40.4
click at [123, 103] on td "Emerging Markets" at bounding box center [144, 101] width 87 height 10
drag, startPoint x: 83, startPoint y: 110, endPoint x: 125, endPoint y: 111, distance: 41.9
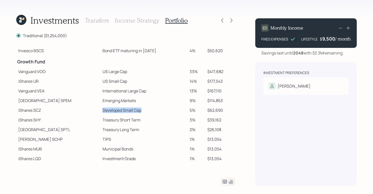
click at [125, 111] on td "Developed Small Cap" at bounding box center [144, 110] width 87 height 10
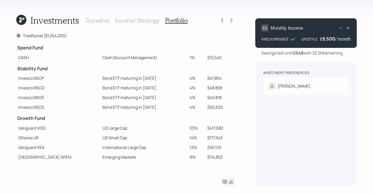
scroll to position [0, 0]
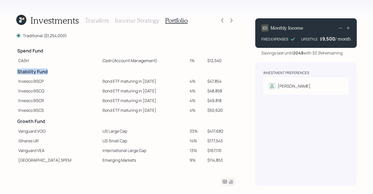
drag, startPoint x: 17, startPoint y: 72, endPoint x: 49, endPoint y: 73, distance: 31.5
click at [49, 73] on td "Stability Fund" at bounding box center [58, 70] width 84 height 11
click at [19, 82] on td "Invesco BSCP" at bounding box center [58, 81] width 84 height 10
drag, startPoint x: 84, startPoint y: 82, endPoint x: 101, endPoint y: 81, distance: 17.0
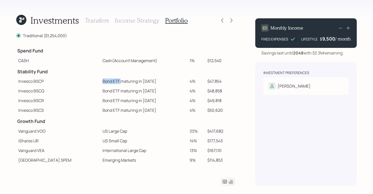
click at [101, 81] on td "Bond ETF maturing in 2025" at bounding box center [144, 81] width 87 height 10
drag, startPoint x: 82, startPoint y: 81, endPoint x: 136, endPoint y: 81, distance: 53.6
click at [136, 81] on td "Bond ETF maturing in 2025" at bounding box center [144, 81] width 87 height 10
drag, startPoint x: 133, startPoint y: 110, endPoint x: 122, endPoint y: 110, distance: 10.7
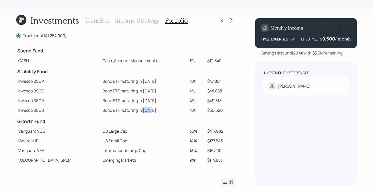
click at [122, 110] on td "Bond ETF maturing in 2028" at bounding box center [144, 110] width 87 height 10
click at [150, 66] on td at bounding box center [144, 70] width 87 height 11
drag, startPoint x: 218, startPoint y: 81, endPoint x: 200, endPoint y: 82, distance: 17.6
click at [200, 82] on tr "Invesco BSCP Bond ETF maturing in 2025 4% $47,854" at bounding box center [125, 81] width 219 height 10
click at [211, 79] on td "$47,854" at bounding box center [220, 81] width 30 height 10
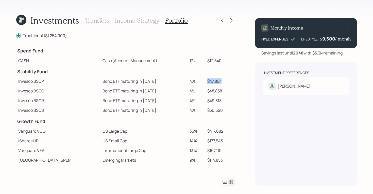
drag, startPoint x: 220, startPoint y: 81, endPoint x: 203, endPoint y: 82, distance: 16.3
click at [205, 82] on td "$47,854" at bounding box center [220, 81] width 30 height 10
drag, startPoint x: 70, startPoint y: 36, endPoint x: 46, endPoint y: 36, distance: 23.6
click at [46, 36] on div "Traditional ($1,254,000)" at bounding box center [125, 36] width 219 height 6
drag, startPoint x: 181, startPoint y: 81, endPoint x: 218, endPoint y: 80, distance: 36.9
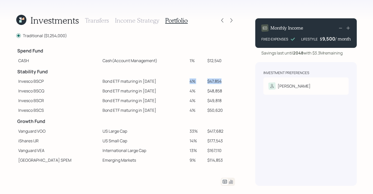
click at [218, 80] on tr "Invesco BSCP Bond ETF maturing in 2025 4% $47,854" at bounding box center [125, 81] width 219 height 10
drag, startPoint x: 46, startPoint y: 36, endPoint x: 69, endPoint y: 36, distance: 22.9
click at [69, 36] on div "Traditional ($1,254,000)" at bounding box center [125, 36] width 219 height 6
drag, startPoint x: 82, startPoint y: 80, endPoint x: 221, endPoint y: 85, distance: 139.3
click at [221, 85] on tr "Invesco BSCP Bond ETF maturing in 2025 4% $47,854" at bounding box center [125, 81] width 219 height 10
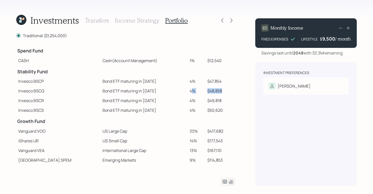
drag, startPoint x: 184, startPoint y: 91, endPoint x: 220, endPoint y: 92, distance: 36.3
click at [220, 92] on tr "Invesco BSCQ Bond ETF maturing in 2026 4% $48,858" at bounding box center [125, 91] width 219 height 10
drag, startPoint x: 182, startPoint y: 102, endPoint x: 218, endPoint y: 102, distance: 36.3
click at [218, 102] on tr "Invesco BSCR Bond ETF maturing in 2027 4% $49,818" at bounding box center [125, 101] width 219 height 10
drag, startPoint x: 181, startPoint y: 108, endPoint x: 219, endPoint y: 110, distance: 38.4
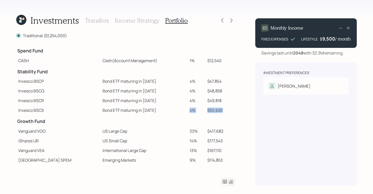
click at [219, 110] on tr "Invesco BSCS Bond ETF maturing in 2028 4% $50,620" at bounding box center [125, 110] width 219 height 10
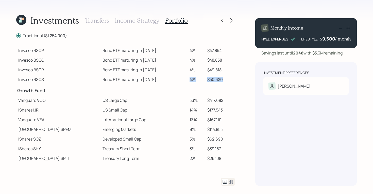
scroll to position [44, 0]
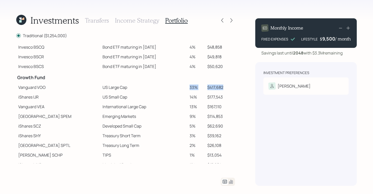
drag, startPoint x: 181, startPoint y: 88, endPoint x: 221, endPoint y: 88, distance: 40.4
click at [221, 88] on tr "Vanguard VOO US Large Cap 33% $417,682" at bounding box center [125, 87] width 219 height 10
drag, startPoint x: 183, startPoint y: 97, endPoint x: 210, endPoint y: 98, distance: 27.7
click at [210, 98] on tr "iShares IJR US Small Cap 14% $177,543" at bounding box center [125, 97] width 219 height 10
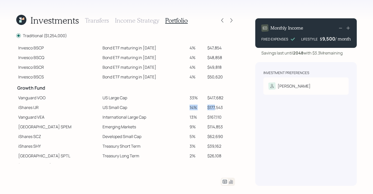
scroll to position [0, 0]
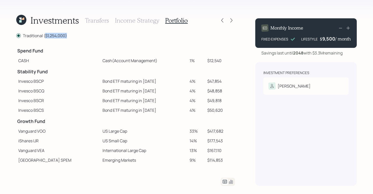
drag, startPoint x: 69, startPoint y: 38, endPoint x: 44, endPoint y: 37, distance: 24.9
click at [44, 37] on div "Traditional ($1,254,000)" at bounding box center [125, 36] width 219 height 6
click at [233, 182] on icon at bounding box center [231, 182] width 4 height 4
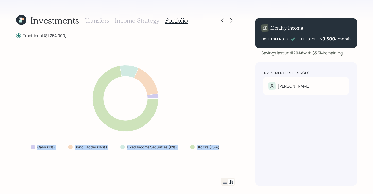
drag, startPoint x: 220, startPoint y: 146, endPoint x: 26, endPoint y: 147, distance: 193.8
click at [26, 147] on div "Cash (1%) Bond Ladder (16%) Fixed Income Securities (8%) Stocks (75%)" at bounding box center [125, 107] width 219 height 127
click at [220, 148] on div "Stocks (75%)" at bounding box center [205, 146] width 39 height 9
drag, startPoint x: 220, startPoint y: 148, endPoint x: 196, endPoint y: 148, distance: 24.1
click at [196, 148] on div "Stocks (75%)" at bounding box center [205, 146] width 39 height 9
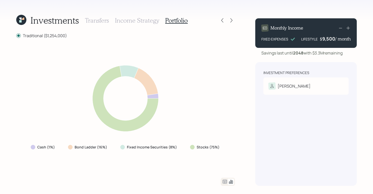
click at [178, 147] on div "Fixed Income Securities (8%)" at bounding box center [149, 146] width 66 height 9
drag, startPoint x: 176, startPoint y: 147, endPoint x: 126, endPoint y: 145, distance: 49.6
click at [126, 145] on div "Fixed Income Securities (8%)" at bounding box center [149, 146] width 58 height 5
drag, startPoint x: 106, startPoint y: 147, endPoint x: 73, endPoint y: 148, distance: 33.3
click at [73, 148] on div "Bond Ladder (16%)" at bounding box center [88, 146] width 40 height 5
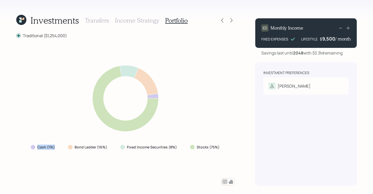
drag, startPoint x: 58, startPoint y: 145, endPoint x: 31, endPoint y: 147, distance: 26.7
click at [31, 147] on div "Cash (1%)" at bounding box center [43, 146] width 33 height 9
click at [233, 19] on icon at bounding box center [231, 20] width 5 height 5
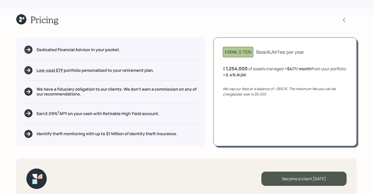
click at [243, 53] on div "1.00% 0.75%" at bounding box center [238, 52] width 27 height 7
drag, startPoint x: 239, startPoint y: 53, endPoint x: 304, endPoint y: 50, distance: 64.3
click at [304, 50] on div "1.00% 0.75% Base AUM Fee per year" at bounding box center [285, 52] width 125 height 10
click at [250, 60] on div "1.00% 0.75% Base AUM Fee per year $ 1,254,000 of assets managed ≈ $417 / month …" at bounding box center [286, 91] width 144 height 108
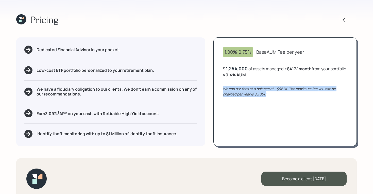
drag, startPoint x: 269, startPoint y: 94, endPoint x: 217, endPoint y: 88, distance: 51.9
click at [217, 88] on div "1.00% 0.75% Base AUM Fee per year $ 1,254,000 of assets managed ≈ $417 / month …" at bounding box center [286, 91] width 144 height 108
click at [270, 95] on div "We cap our fees at a balance of ~$667K. The maximum fee you can be charged per …" at bounding box center [285, 91] width 125 height 11
drag, startPoint x: 272, startPoint y: 95, endPoint x: 254, endPoint y: 94, distance: 18.3
click at [254, 94] on div "We cap our fees at a balance of ~$667K. The maximum fee you can be charged per …" at bounding box center [285, 91] width 125 height 11
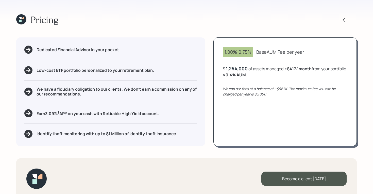
click at [18, 16] on icon at bounding box center [21, 19] width 10 height 10
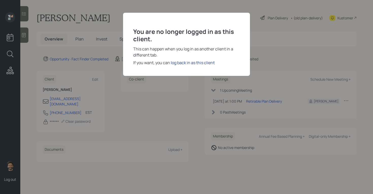
click at [184, 61] on div "log back in as this client" at bounding box center [193, 62] width 44 height 6
